Goal: Task Accomplishment & Management: Manage account settings

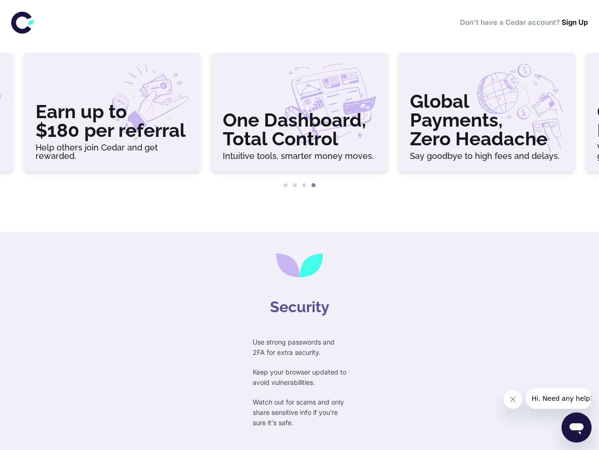
click at [300, 225] on div at bounding box center [299, 216] width 599 height 30
click at [112, 116] on h3 "Earn up to $180 per referral" at bounding box center [113, 120] width 154 height 37
click at [300, 116] on h3 "One Dashboard, Total Control" at bounding box center [300, 129] width 154 height 37
click at [487, 116] on h3 "Global Payments, Zero Headache" at bounding box center [487, 120] width 154 height 56
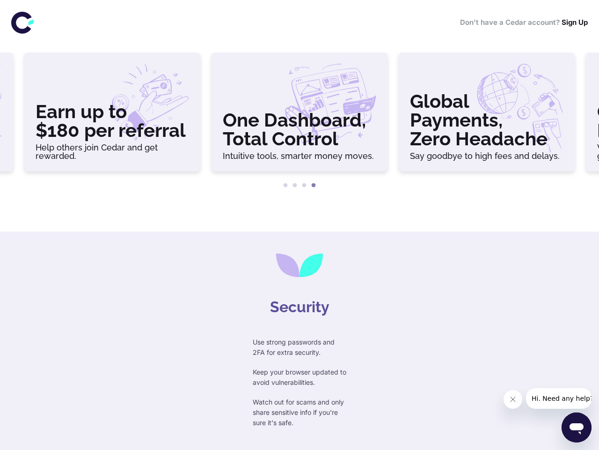
click at [286, 185] on button "1" at bounding box center [285, 185] width 9 height 9
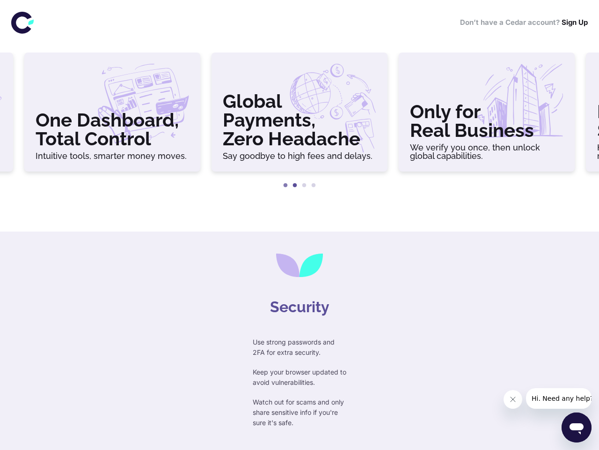
click at [295, 185] on button "2" at bounding box center [294, 185] width 9 height 9
click at [304, 185] on button "3" at bounding box center [304, 185] width 9 height 9
click at [314, 185] on button "4" at bounding box center [313, 185] width 9 height 9
